Goal: Task Accomplishment & Management: Manage account settings

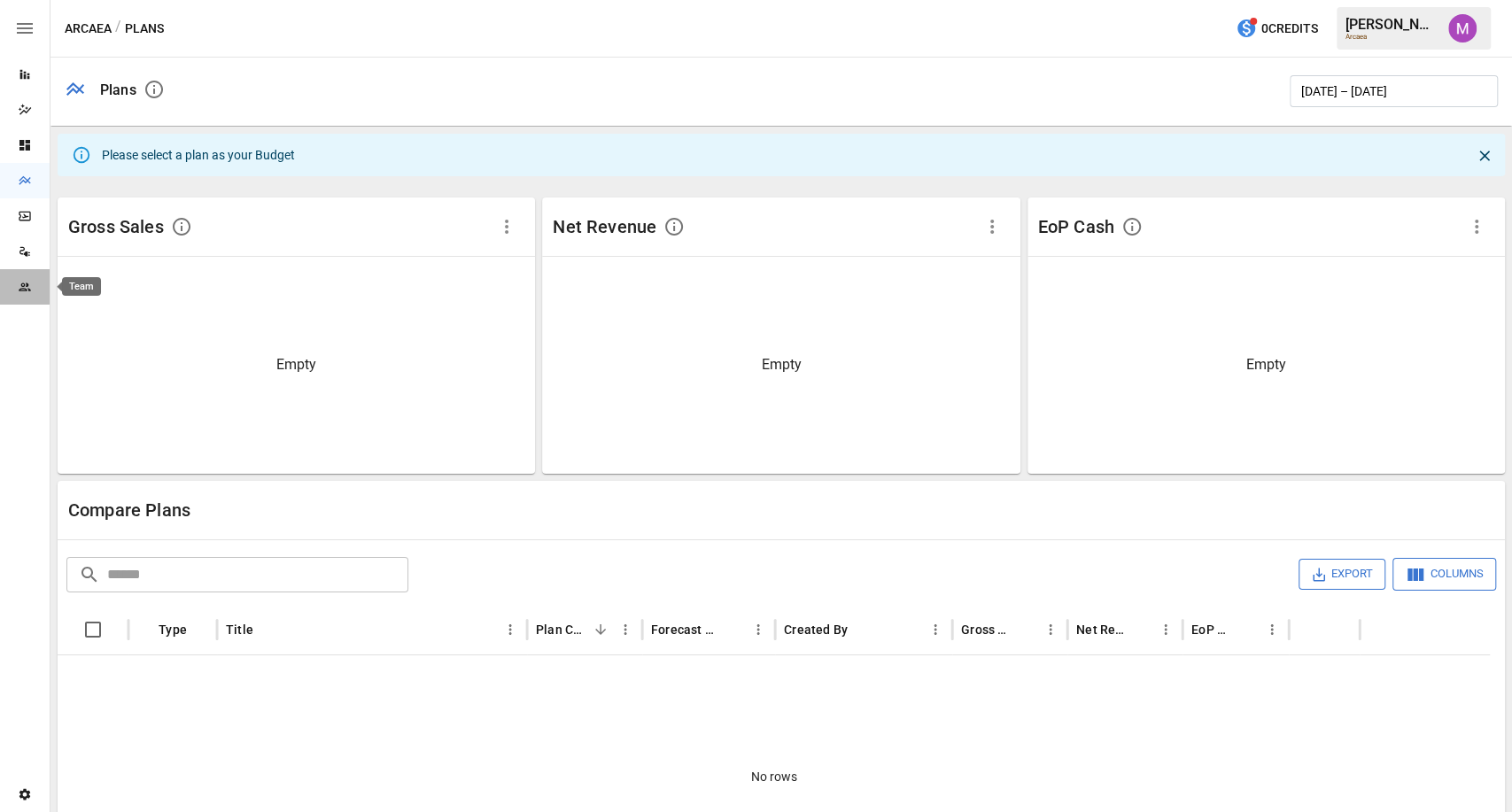
click at [21, 285] on icon "Team" at bounding box center [24, 286] width 12 height 8
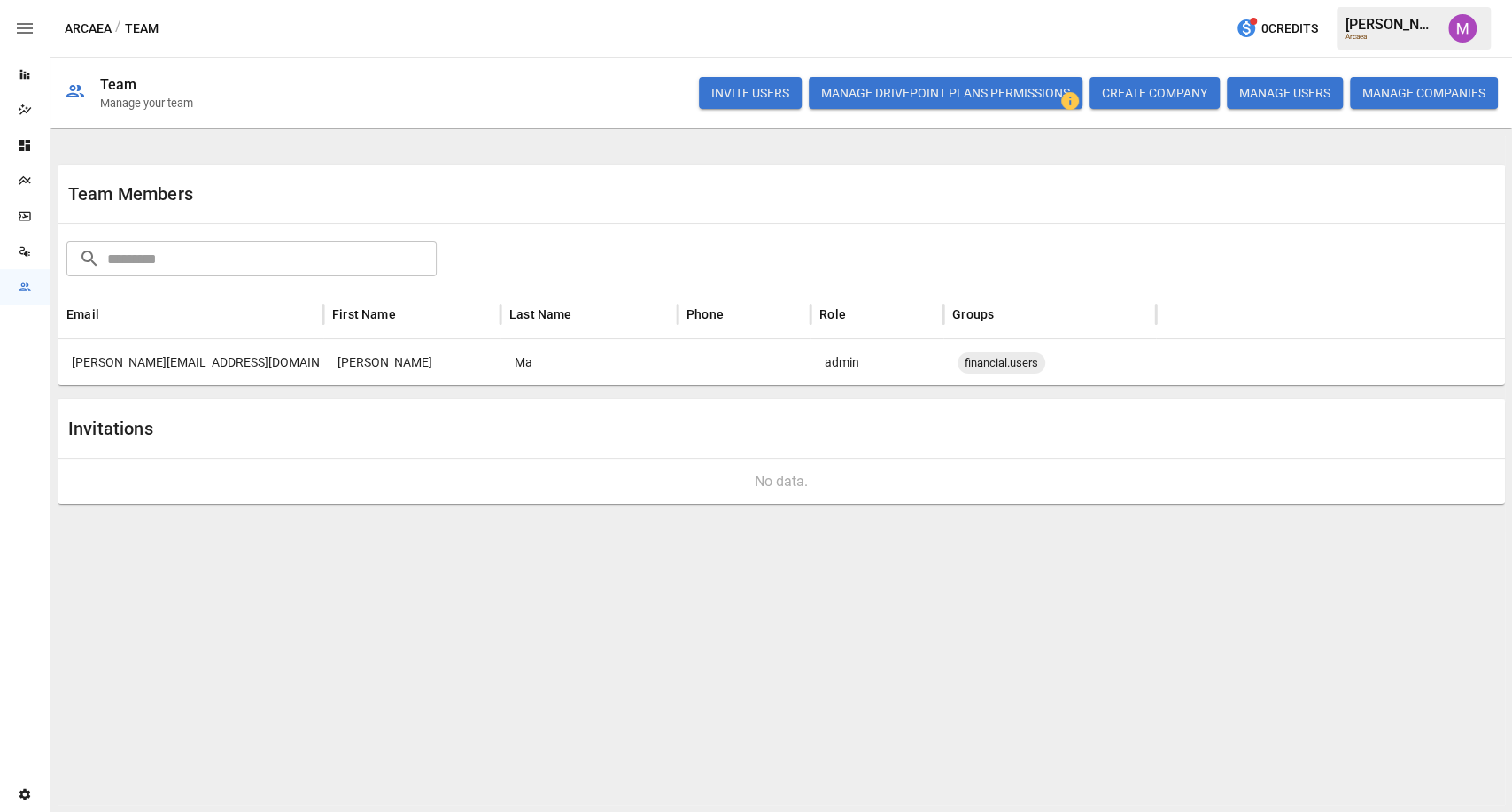
click at [26, 797] on icon "Settings" at bounding box center [25, 795] width 11 height 12
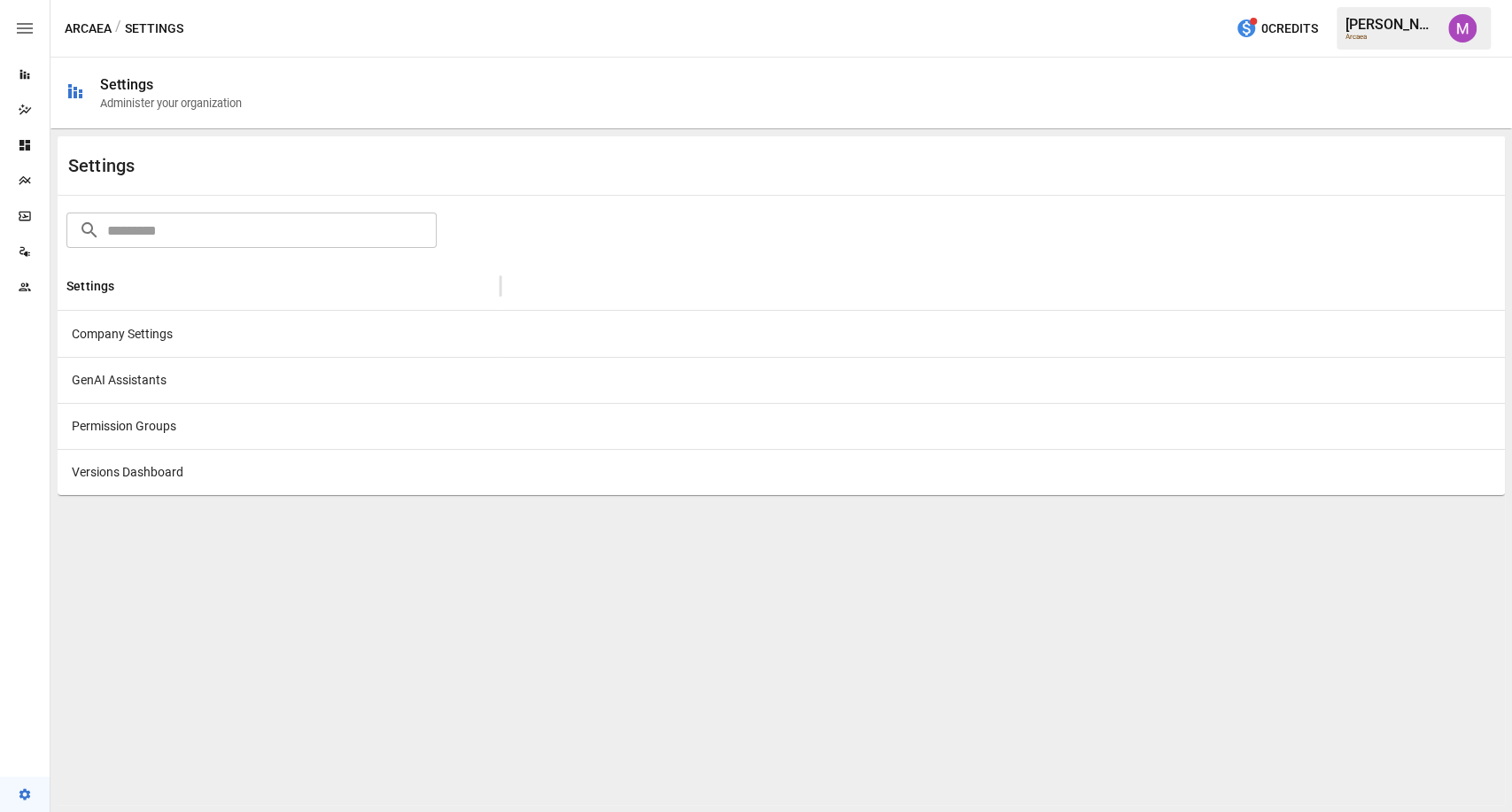
click at [181, 341] on div "Company Settings" at bounding box center [278, 334] width 443 height 46
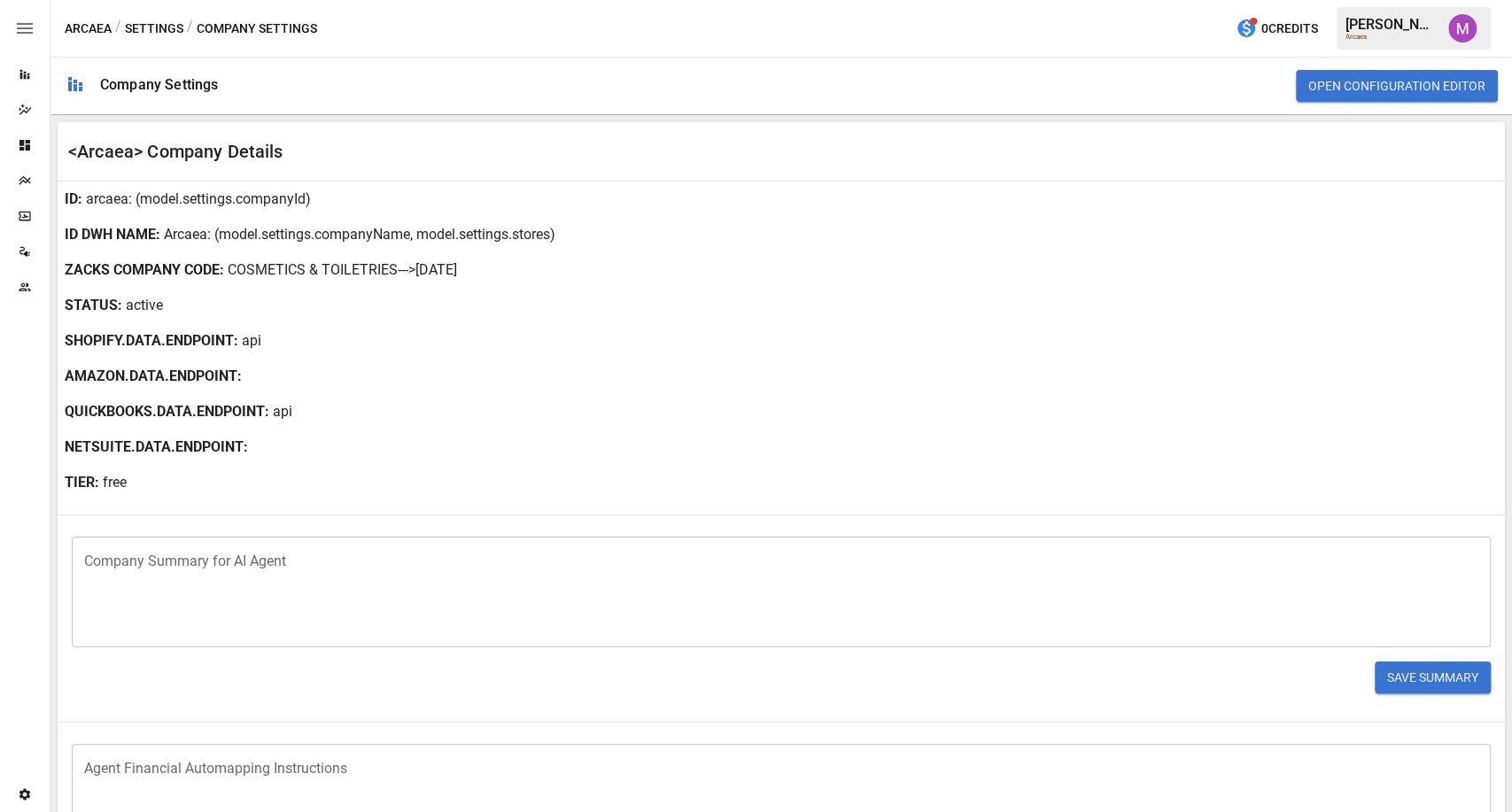
scroll to position [288, 0]
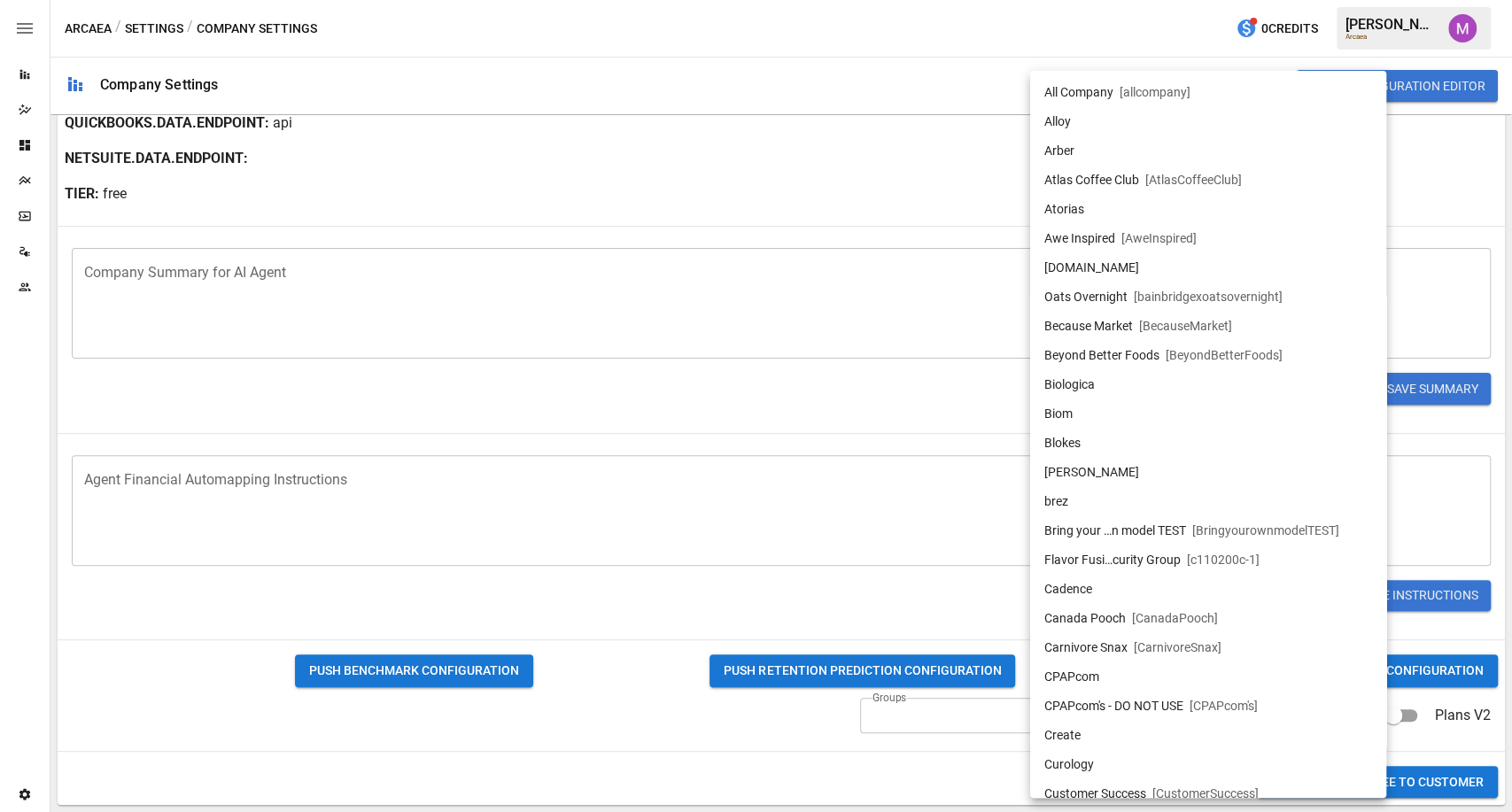
click at [1212, 0] on body "Reports Dazzler Studio Dashboards Plans SmartModel ™ Data Sources Team Settings…" at bounding box center [756, 0] width 1512 height 0
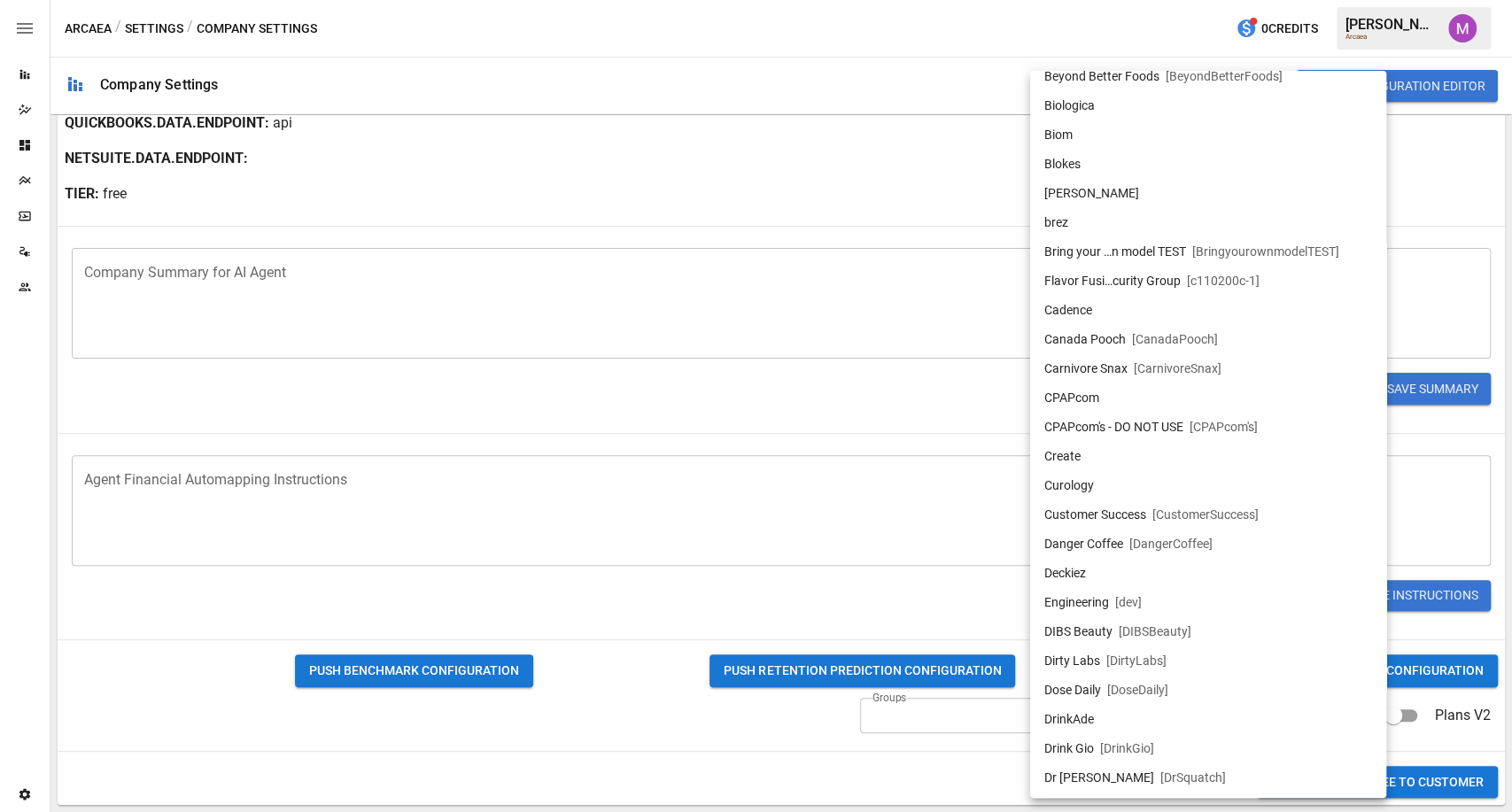
scroll to position [0, 0]
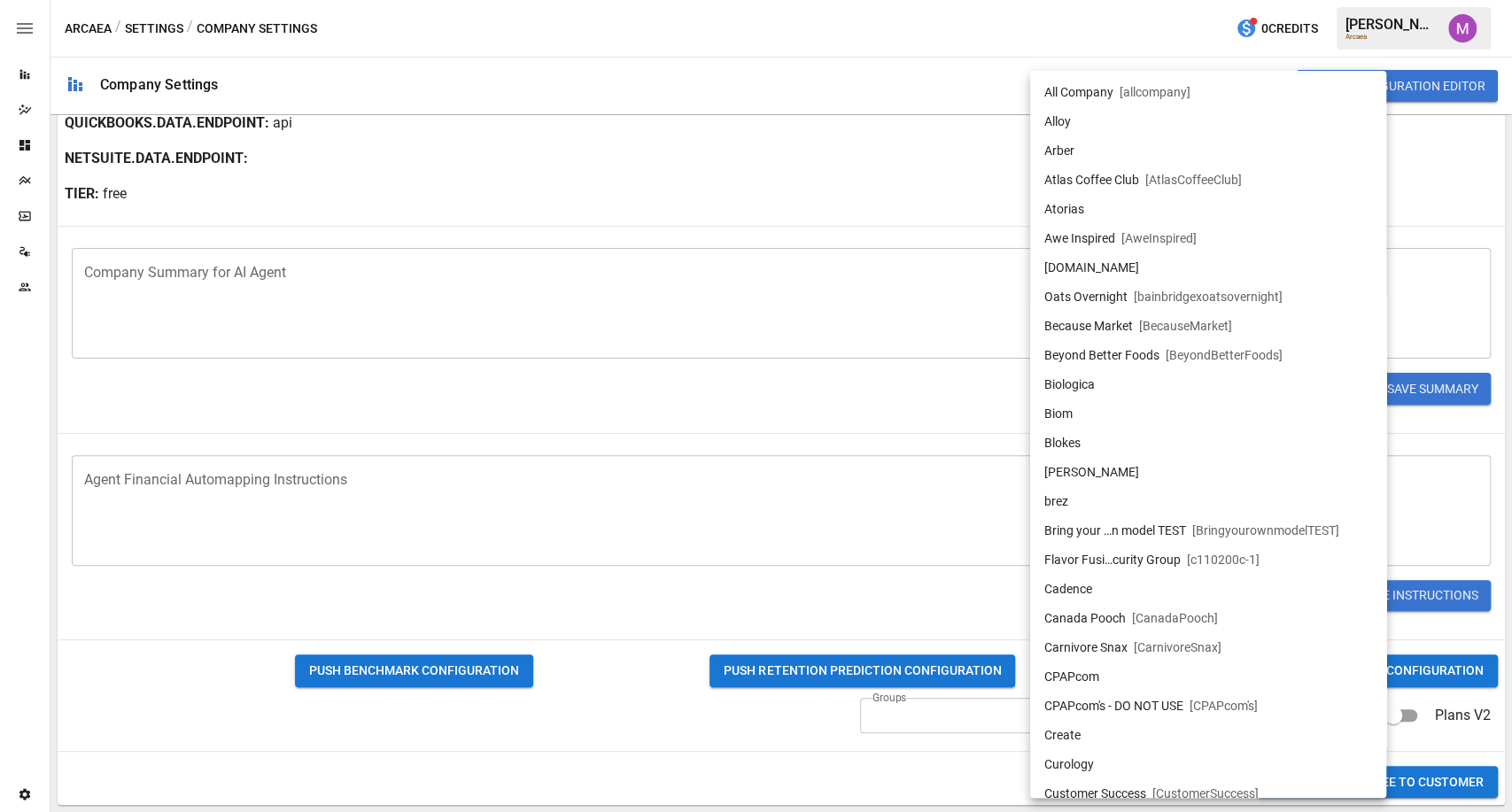
click at [414, 205] on div at bounding box center [756, 406] width 1512 height 812
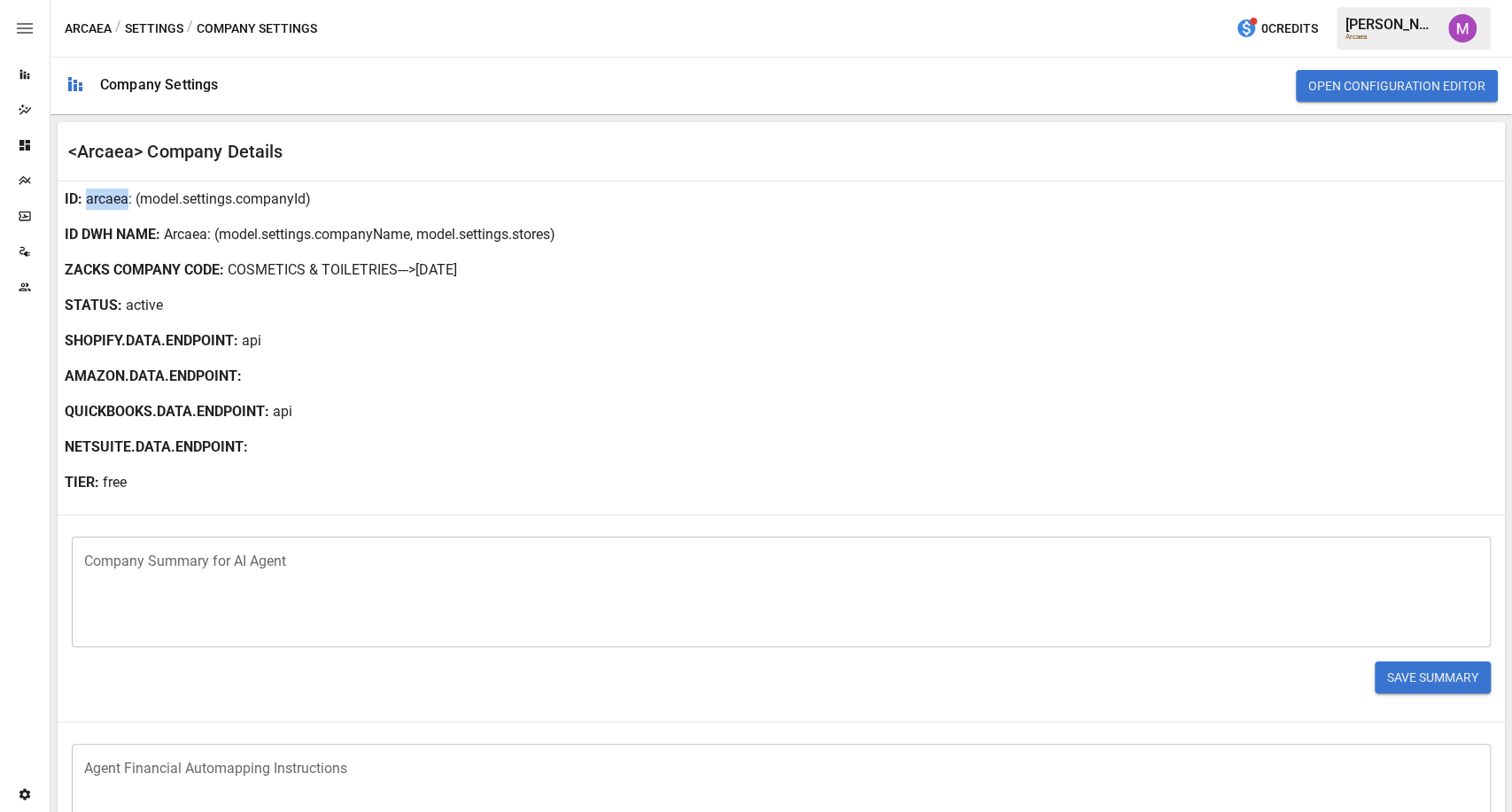
drag, startPoint x: 126, startPoint y: 198, endPoint x: 87, endPoint y: 196, distance: 39.1
click at [87, 196] on p "arcaea" at bounding box center [107, 199] width 43 height 21
copy p "arcaea"
